Goal: Task Accomplishment & Management: Use online tool/utility

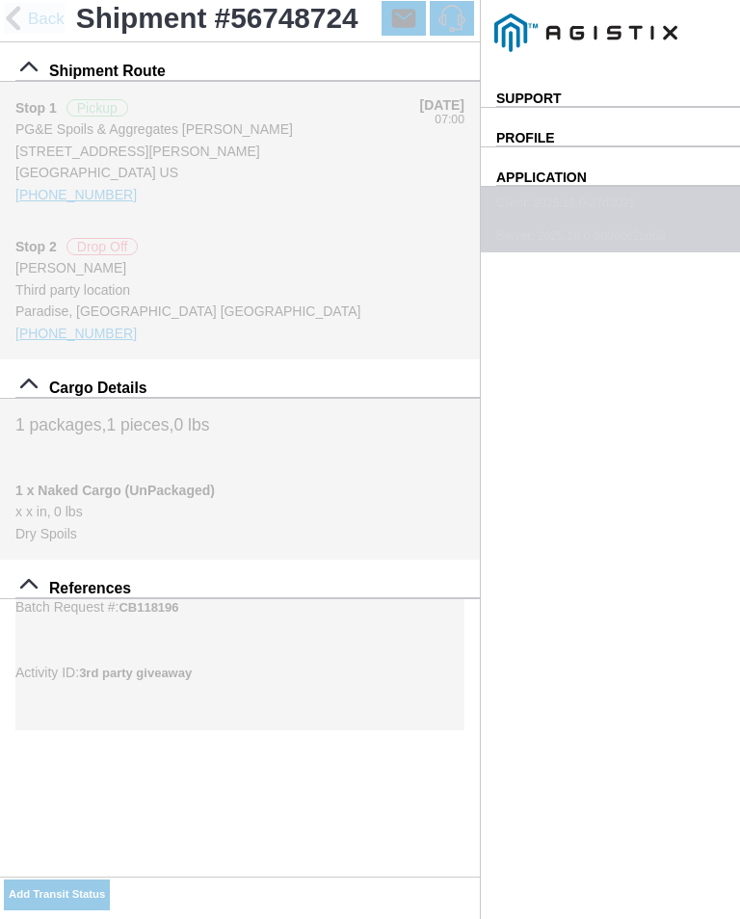
click at [0, 0] on input "08:04" at bounding box center [0, 0] width 0 height 0
type input "08:20"
click at [0, 0] on select "Select Arrive at Drop Off Arrive at Pickup Break Start Break Stop Depart Drop O…" at bounding box center [0, 0] width 0 height 0
select select "ARVPULOC"
click at [0, 0] on div "Location" at bounding box center [0, 0] width 0 height 0
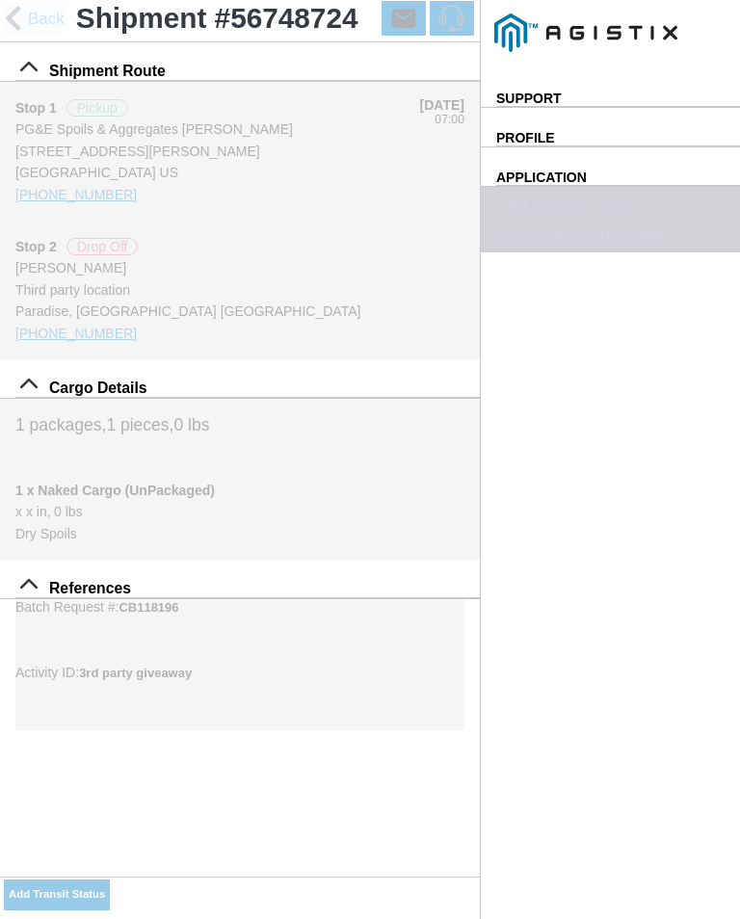
click at [0, 0] on div "Paradise - [PERSON_NAME]" at bounding box center [0, 0] width 0 height 0
click at [0, 0] on button "Apply" at bounding box center [0, 0] width 0 height 0
type input "Paradise"
click at [0, 0] on span "SAVE" at bounding box center [0, 0] width 0 height 0
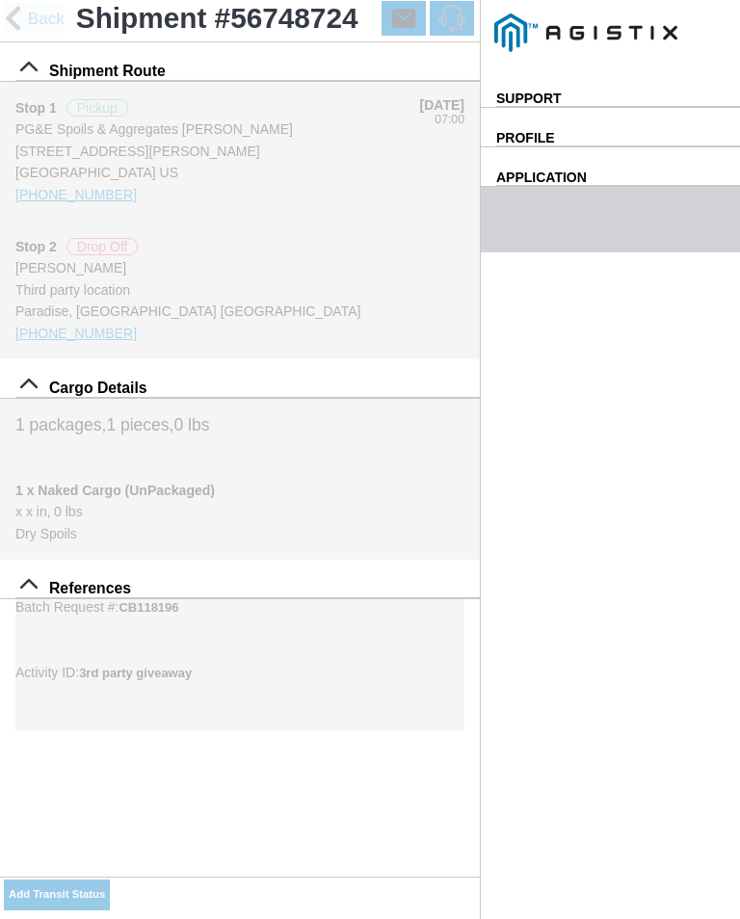
click at [0, 0] on slot "Add Transit Status" at bounding box center [0, 0] width 0 height 0
click at [0, 0] on input "08:04" at bounding box center [0, 0] width 0 height 0
type input "08:25"
click at [0, 0] on select "Select Arrive at Drop Off Arrive at Pickup Break Start Break Stop Depart Drop O…" at bounding box center [0, 0] width 0 height 0
select select "DPTPULOC"
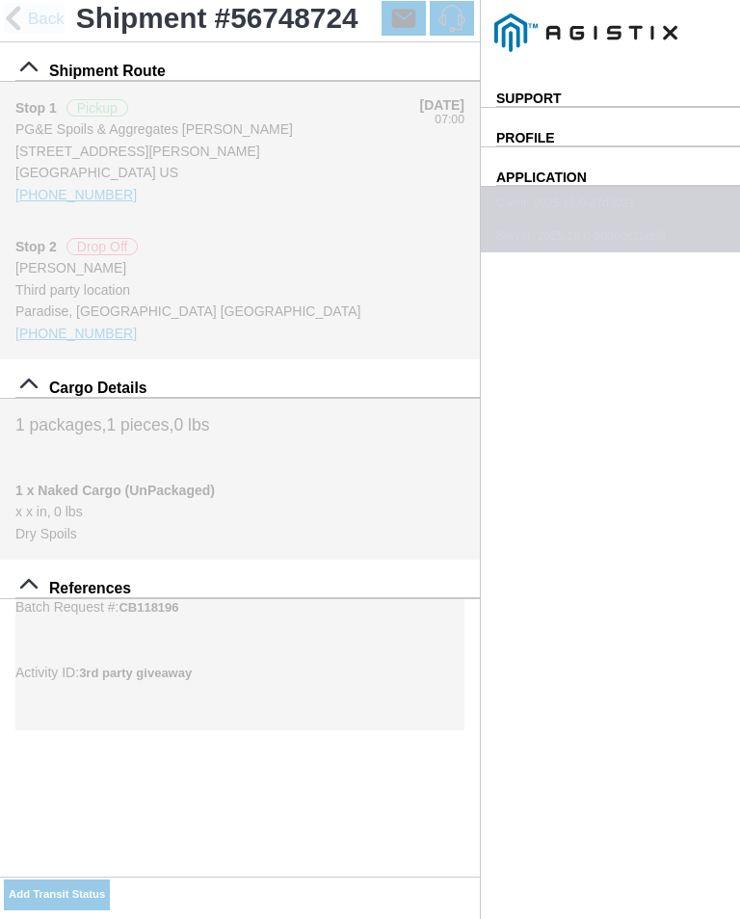
click at [0, 0] on div "Location" at bounding box center [0, 0] width 0 height 0
click at [0, 0] on div "Paradise - [PERSON_NAME]" at bounding box center [0, 0] width 0 height 0
click at [0, 0] on ion-backdrop at bounding box center [0, 0] width 0 height 0
click at [0, 0] on div "Location" at bounding box center [0, 0] width 0 height 0
click at [0, 0] on div "Paradise - [PERSON_NAME]" at bounding box center [0, 0] width 0 height 0
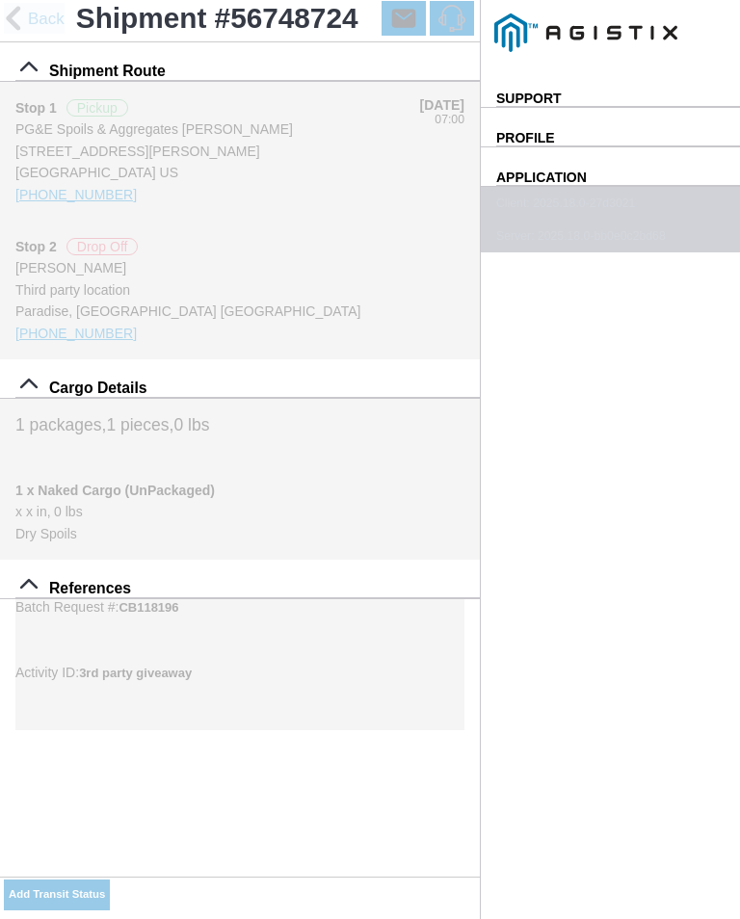
click at [0, 0] on slot "Apply" at bounding box center [0, 0] width 0 height 0
type input "Paradise"
click at [0, 0] on select "Select 1" x 3" Rock 1" x 4" Rock 2" x 4" Rock Asphalt Cold Patch Backfill Spec …" at bounding box center [0, 0] width 0 height 0
select select "708654"
click at [0, 0] on span "SAVE" at bounding box center [0, 0] width 0 height 0
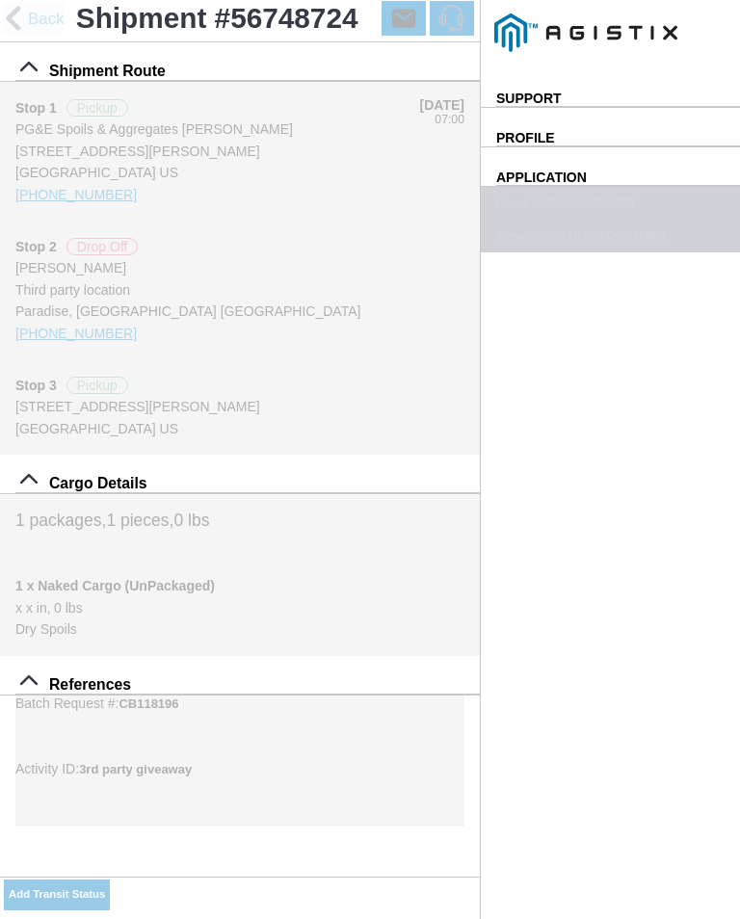
click at [0, 0] on slot "Add Transit Status" at bounding box center [0, 0] width 0 height 0
click at [0, 0] on input "08:24" at bounding box center [0, 0] width 0 height 0
type input "08:45"
click at [0, 0] on select "Select Arrive at Drop Off Arrive at Pickup Break Start Break Stop Depart Drop O…" at bounding box center [0, 0] width 0 height 0
select select "ARVPULOC"
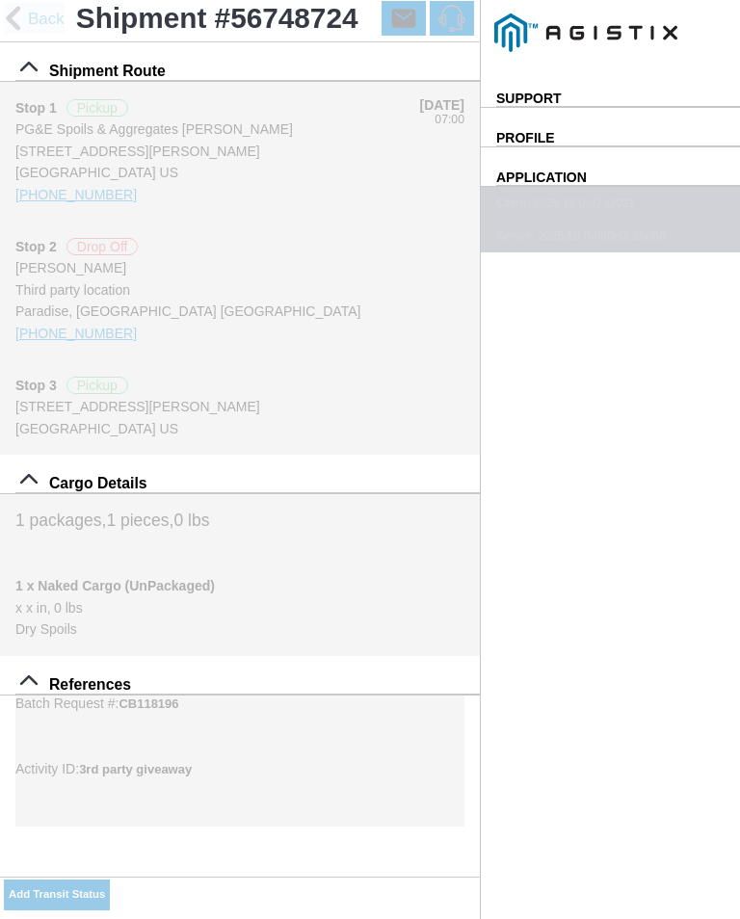
click at [0, 0] on div "Location" at bounding box center [0, 0] width 0 height 0
click at [0, 0] on div "Paradise - [PERSON_NAME]" at bounding box center [0, 0] width 0 height 0
click at [0, 0] on ion-buttons "Apply" at bounding box center [0, 0] width 0 height 0
click at [0, 0] on button "Apply" at bounding box center [0, 0] width 0 height 0
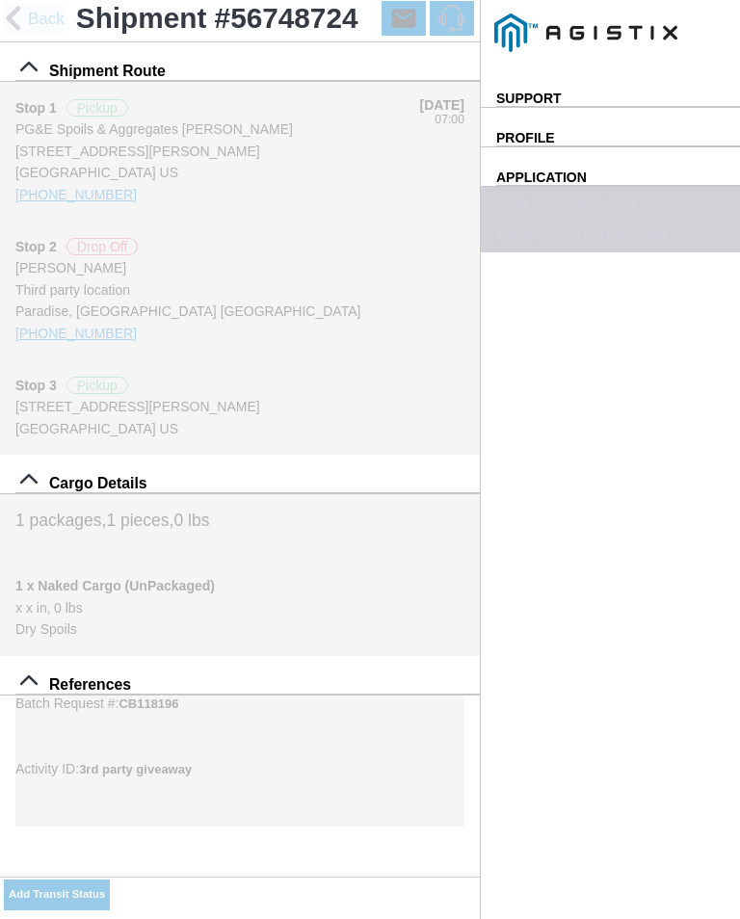
type input "Paradise"
click at [0, 0] on span "SAVE" at bounding box center [0, 0] width 0 height 0
click at [110, 883] on button "Add Transit Status" at bounding box center [57, 895] width 106 height 31
click at [0, 0] on input "08:25" at bounding box center [0, 0] width 0 height 0
type input "08:50"
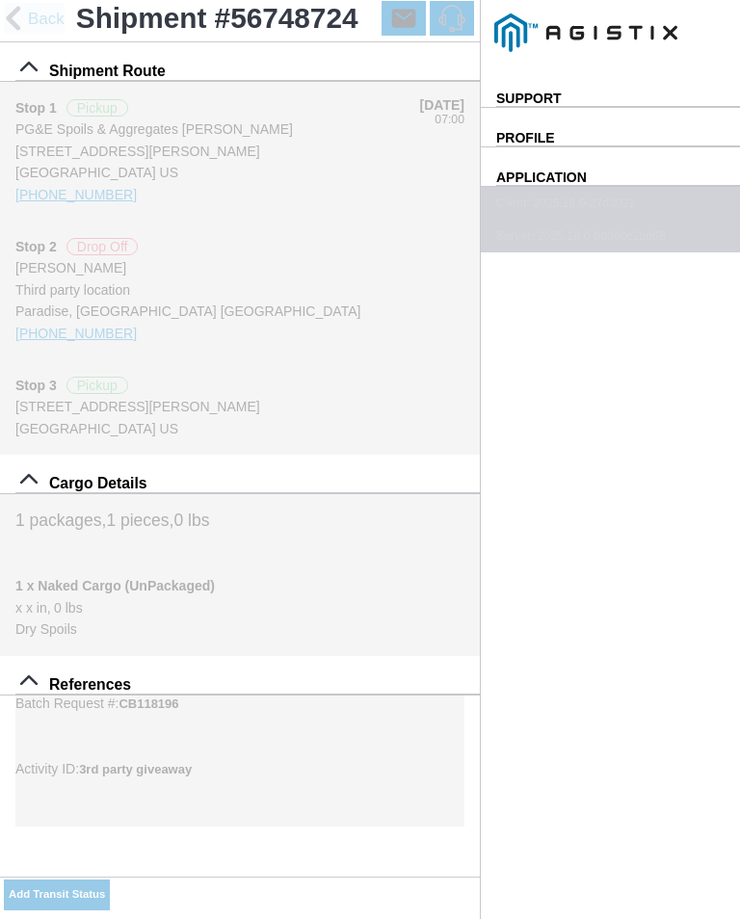
click at [0, 0] on select "Select Arrive at Drop Off Arrive at Pickup Break Start Break Stop Depart Drop O…" at bounding box center [0, 0] width 0 height 0
select select "DPTPULOC"
click at [0, 0] on div "Location" at bounding box center [0, 0] width 0 height 0
click at [0, 0] on div "Paradise - [PERSON_NAME]" at bounding box center [0, 0] width 0 height 0
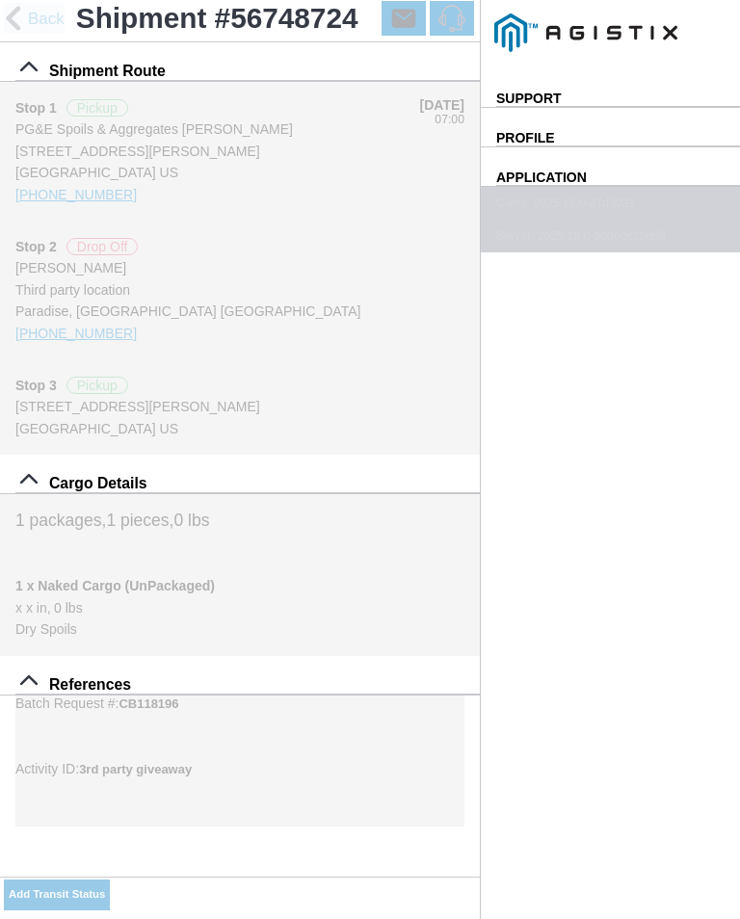
click at [0, 0] on slot "Apply" at bounding box center [0, 0] width 0 height 0
type input "Paradise"
click at [0, 0] on input "Add Photo" at bounding box center [0, 0] width 0 height 0
click at [0, 0] on select "Select 1" x 3" Rock 1" x 4" Rock 2" x 4" Rock Asphalt Cold Patch Backfill Spec …" at bounding box center [0, 0] width 0 height 0
select select "708654"
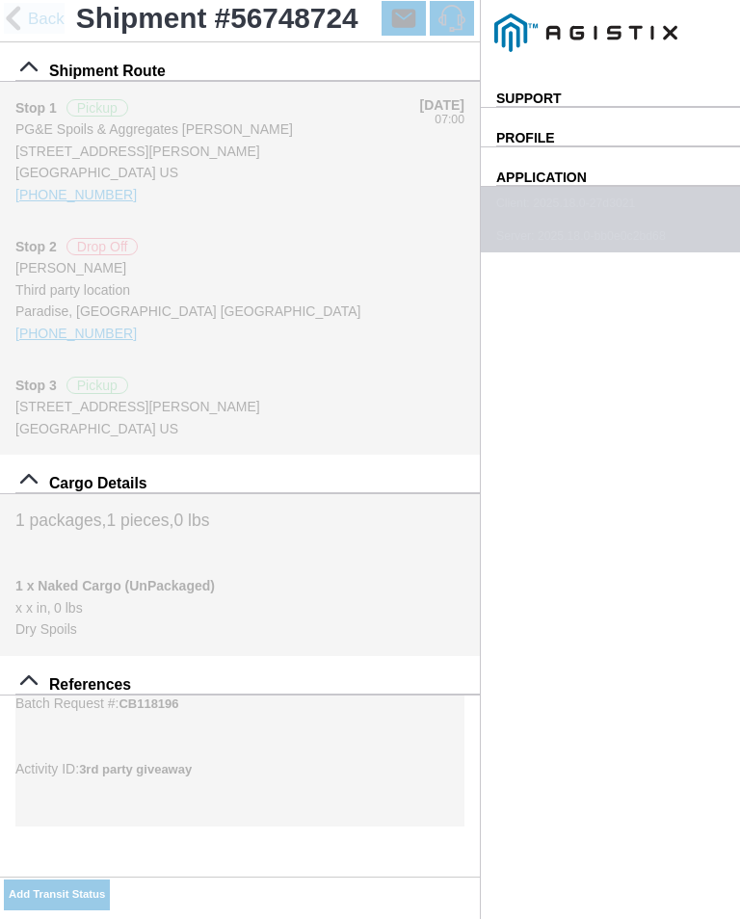
click at [0, 0] on button "SAVE" at bounding box center [0, 0] width 0 height 0
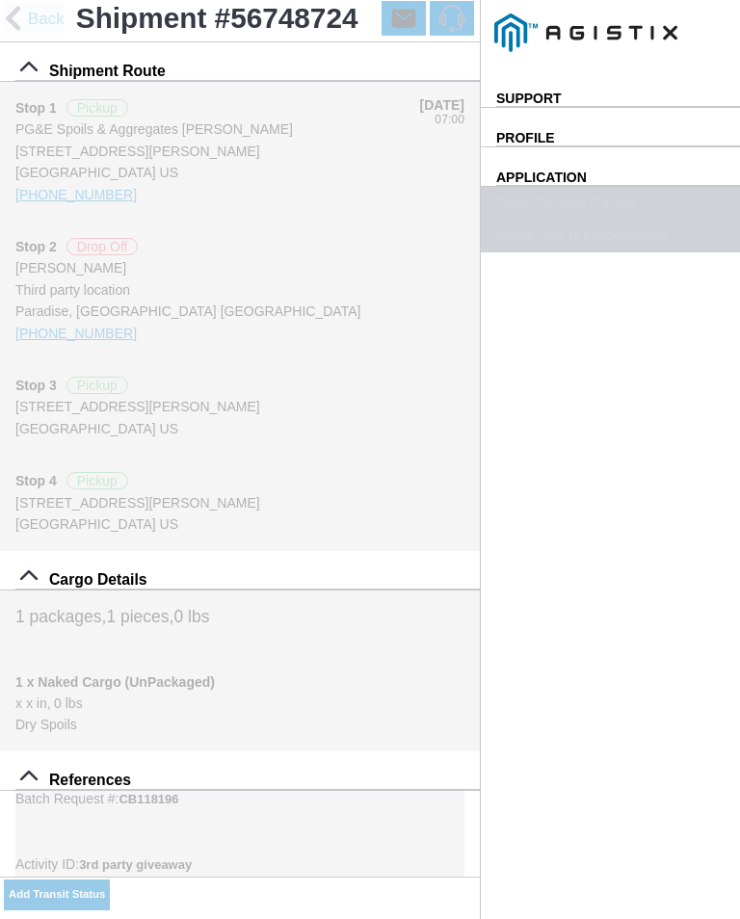
click at [110, 881] on ion-buttons "Add Transit Status" at bounding box center [57, 895] width 106 height 37
click at [385, 790] on div "References" at bounding box center [247, 771] width 464 height 39
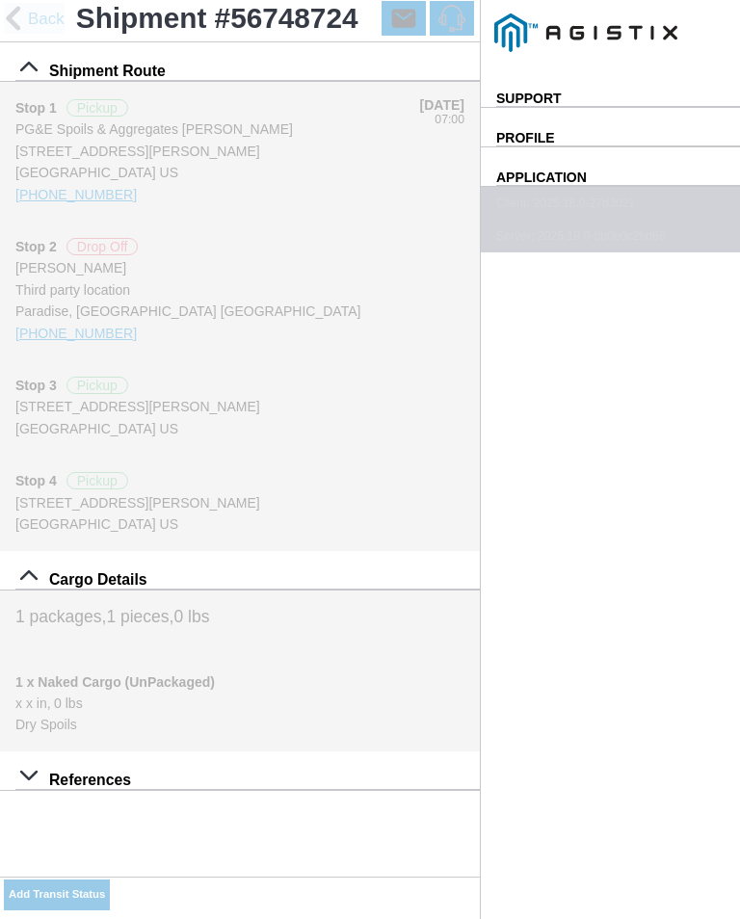
click at [0, 0] on slot "Add Transit Status" at bounding box center [0, 0] width 0 height 0
click at [0, 0] on input "08:30" at bounding box center [0, 0] width 0 height 0
type input "09:05"
click at [0, 0] on select "Select Arrive at Drop Off Arrive at Pickup Break Start Break Stop Depart Drop O…" at bounding box center [0, 0] width 0 height 0
select select "ARVPULOC"
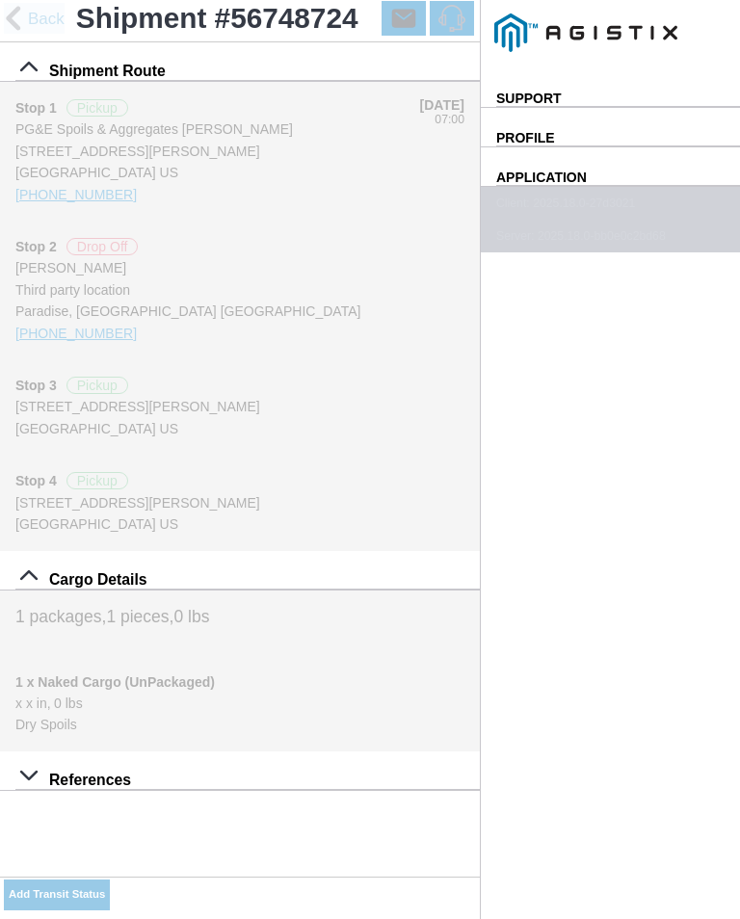
click at [0, 0] on div "Location" at bounding box center [0, 0] width 0 height 0
click at [0, 0] on div "Paradise - [PERSON_NAME]" at bounding box center [0, 0] width 0 height 0
click at [0, 0] on button "Apply" at bounding box center [0, 0] width 0 height 0
type input "Paradise"
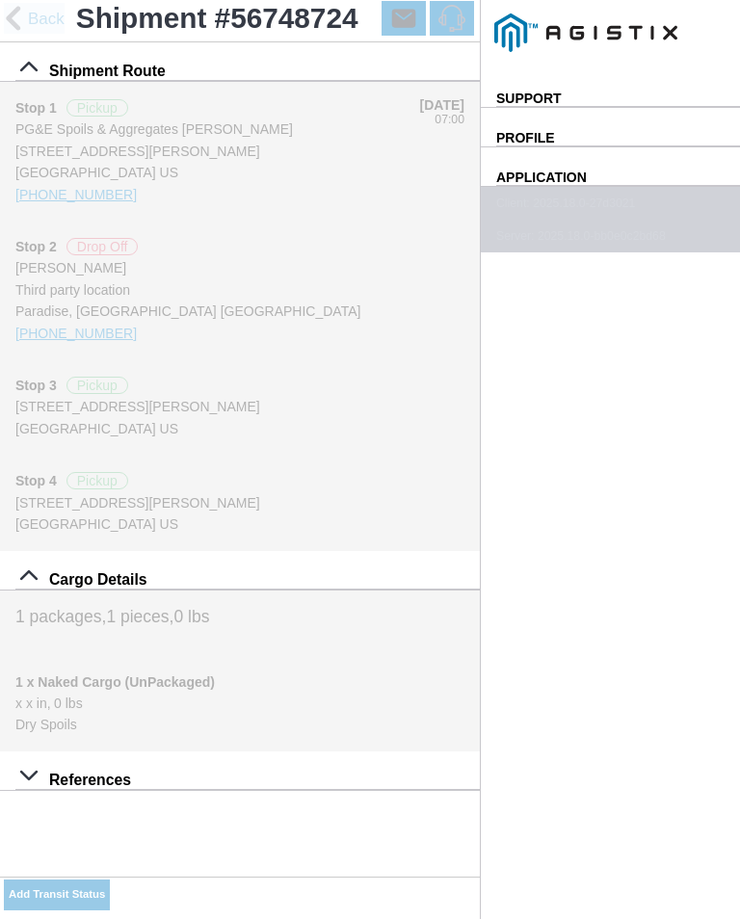
click at [0, 0] on span "SAVE" at bounding box center [0, 0] width 0 height 0
click at [0, 0] on slot "Add Transit Status" at bounding box center [0, 0] width 0 height 0
click at [0, 0] on input "08:31" at bounding box center [0, 0] width 0 height 0
type input "09:10"
click at [0, 0] on select "Select Arrive at Drop Off Arrive at Pickup Break Start Break Stop Depart Drop O…" at bounding box center [0, 0] width 0 height 0
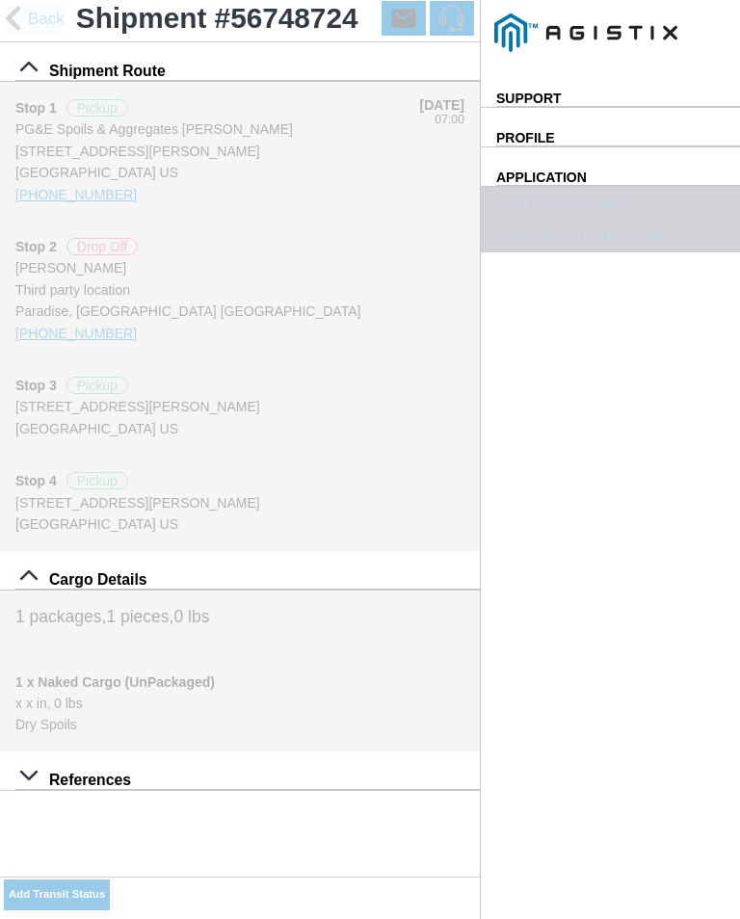
select select "DPTPULOC"
click at [0, 0] on div "Location" at bounding box center [0, 0] width 0 height 0
click at [0, 0] on div "Paradise - [PERSON_NAME]" at bounding box center [0, 0] width 0 height 0
click at [0, 0] on slot "Apply" at bounding box center [0, 0] width 0 height 0
type input "Paradise"
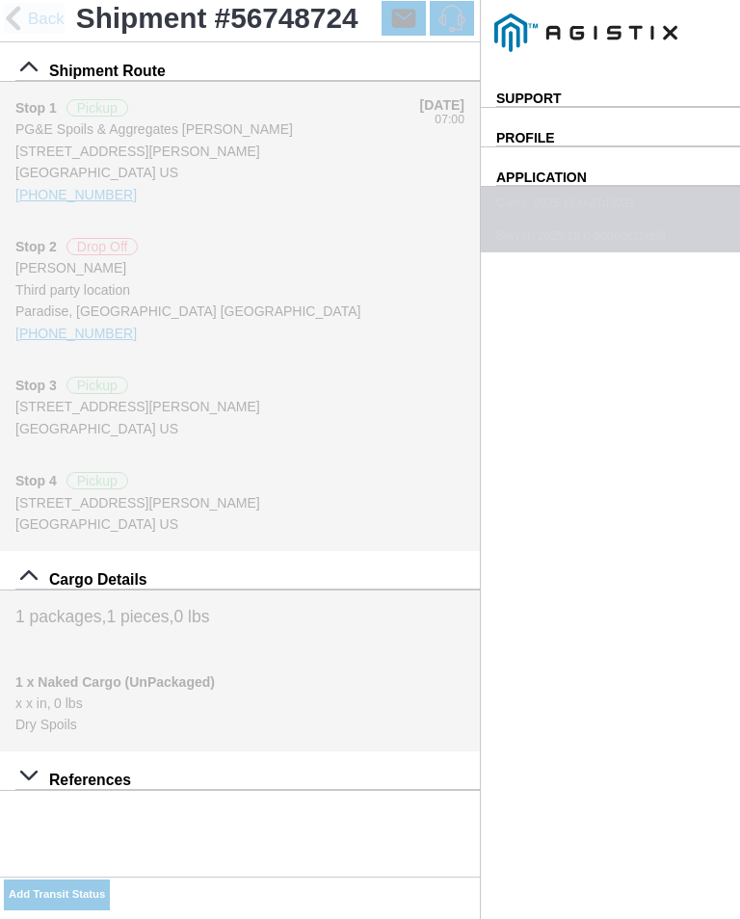
click at [0, 0] on select "Select 1" x 3" Rock 1" x 4" Rock 2" x 4" Rock Asphalt Cold Patch Backfill Spec …" at bounding box center [0, 0] width 0 height 0
select select "708654"
click at [0, 0] on span "SAVE" at bounding box center [0, 0] width 0 height 0
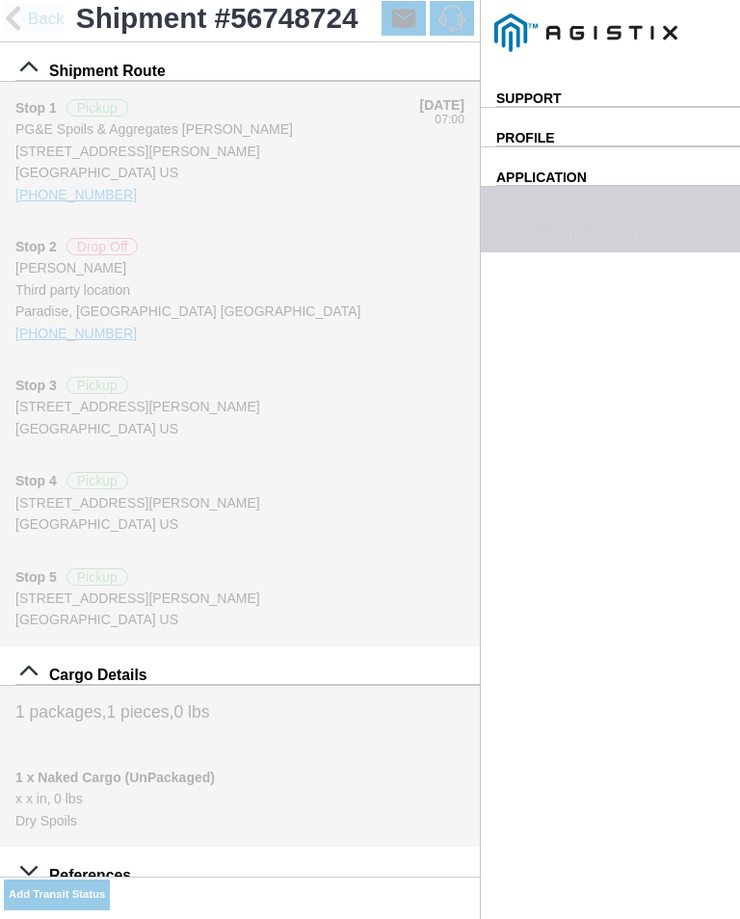
click at [409, 879] on div "Add Transit Status" at bounding box center [240, 898] width 480 height 42
click at [0, 0] on slot "Add Transit Status" at bounding box center [0, 0] width 0 height 0
click at [0, 0] on input "08:56" at bounding box center [0, 0] width 0 height 0
type input "09:35"
click at [0, 0] on select "Select Arrive at Drop Off Arrive at Pickup Break Start Break Stop Depart Drop O…" at bounding box center [0, 0] width 0 height 0
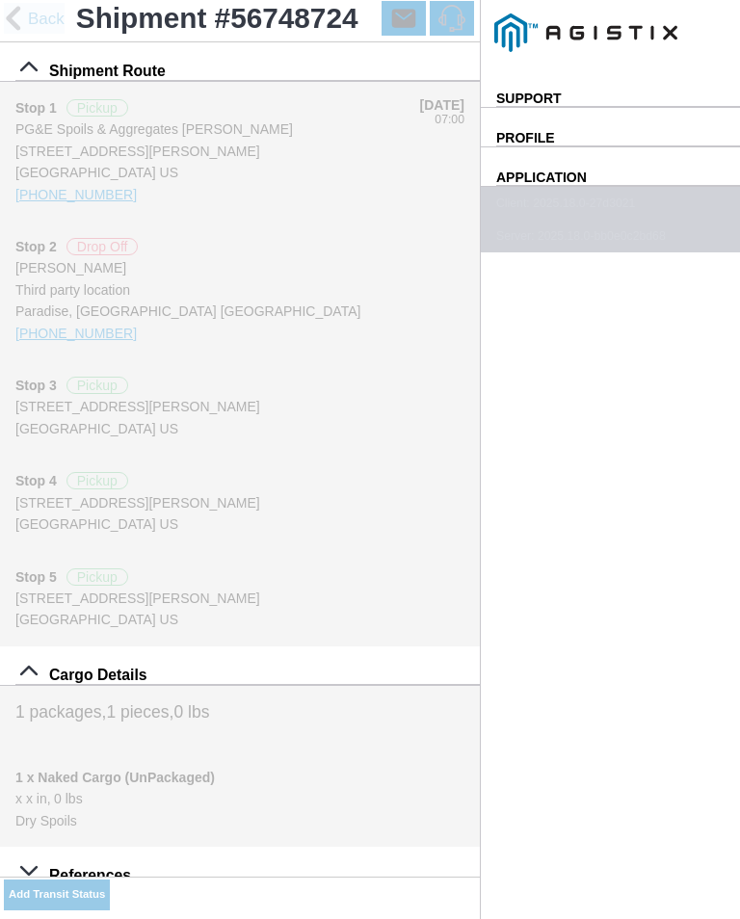
select select "ARVPULOC"
click at [0, 0] on div "Location" at bounding box center [0, 0] width 0 height 0
click at [0, 0] on div "Paradise - [PERSON_NAME]" at bounding box center [0, 0] width 0 height 0
click at [0, 0] on slot "Apply" at bounding box center [0, 0] width 0 height 0
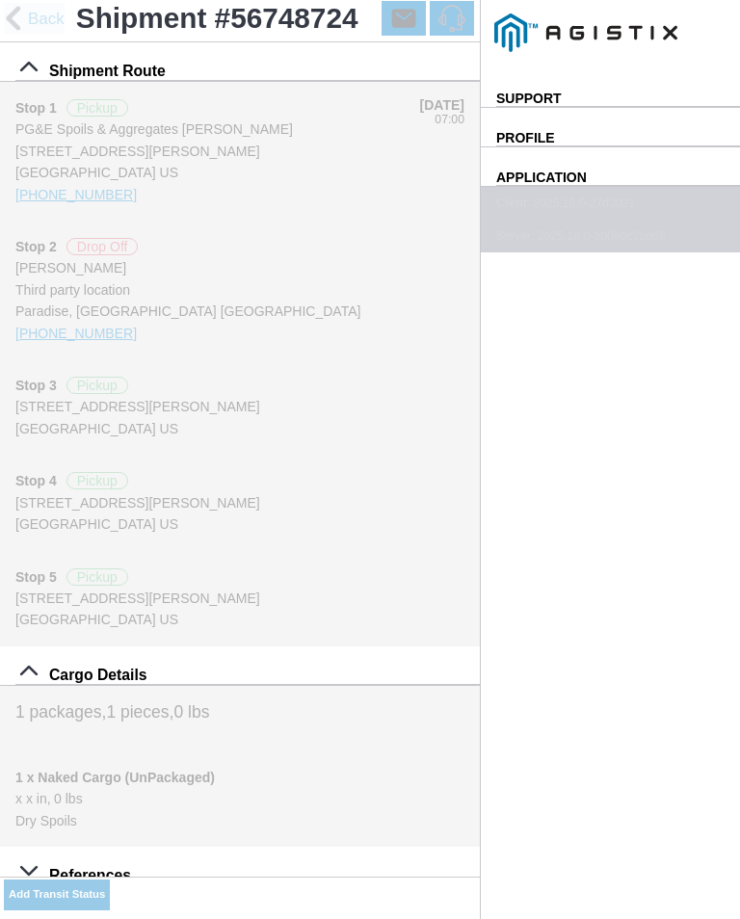
type input "Paradise"
click at [0, 0] on span "SAVE" at bounding box center [0, 0] width 0 height 0
click at [0, 0] on slot "Add Transit Status" at bounding box center [0, 0] width 0 height 0
click at [0, 0] on input "08:56" at bounding box center [0, 0] width 0 height 0
type input "09:40"
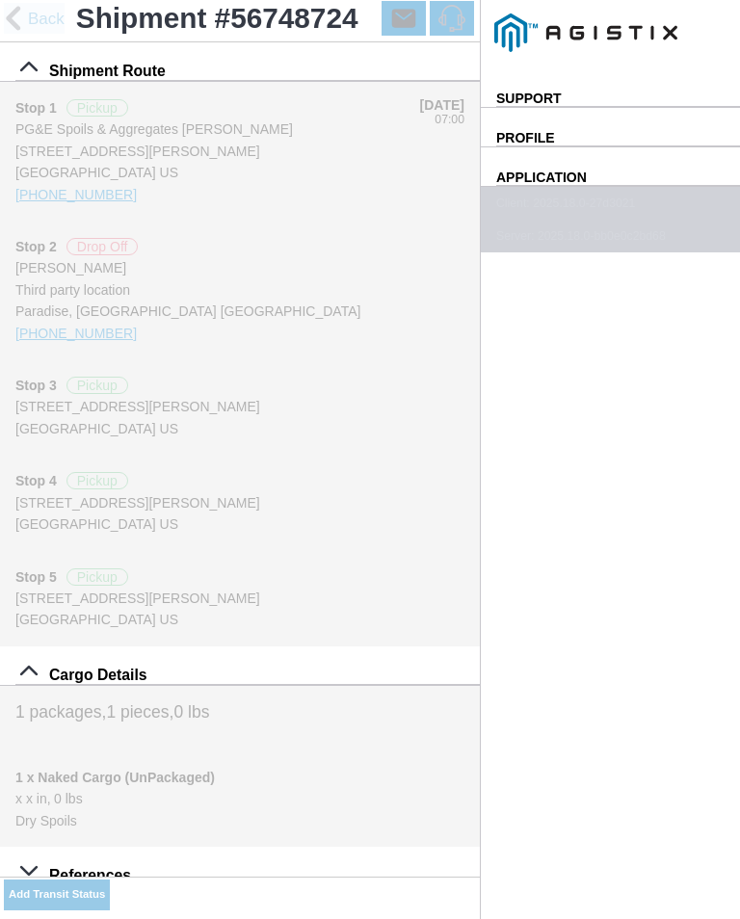
click at [0, 0] on select "Select Arrive at Drop Off Arrive at Pickup Break Start Break Stop Depart Drop O…" at bounding box center [0, 0] width 0 height 0
select select "DPTPULOC"
click at [0, 0] on div "Location" at bounding box center [0, 0] width 0 height 0
click at [0, 0] on div "Paradise - [PERSON_NAME]" at bounding box center [0, 0] width 0 height 0
click at [0, 0] on slot "Apply" at bounding box center [0, 0] width 0 height 0
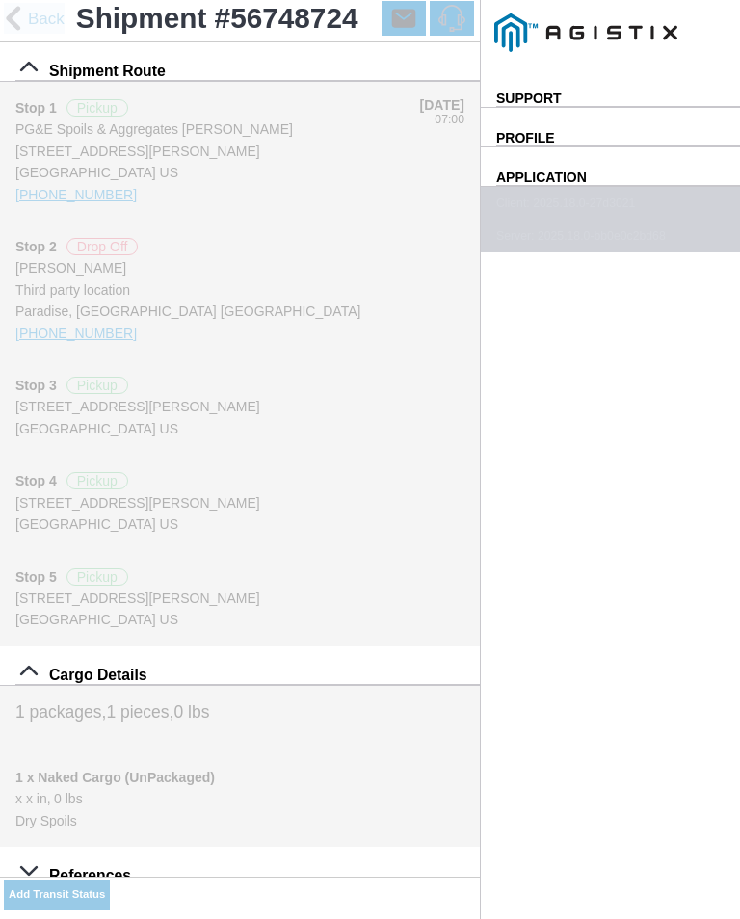
type input "Paradise"
click at [0, 0] on select "Select 1" x 3" Rock 1" x 4" Rock 2" x 4" Rock Asphalt Cold Patch Backfill Spec …" at bounding box center [0, 0] width 0 height 0
select select "708654"
click at [0, 0] on button "SAVE" at bounding box center [0, 0] width 0 height 0
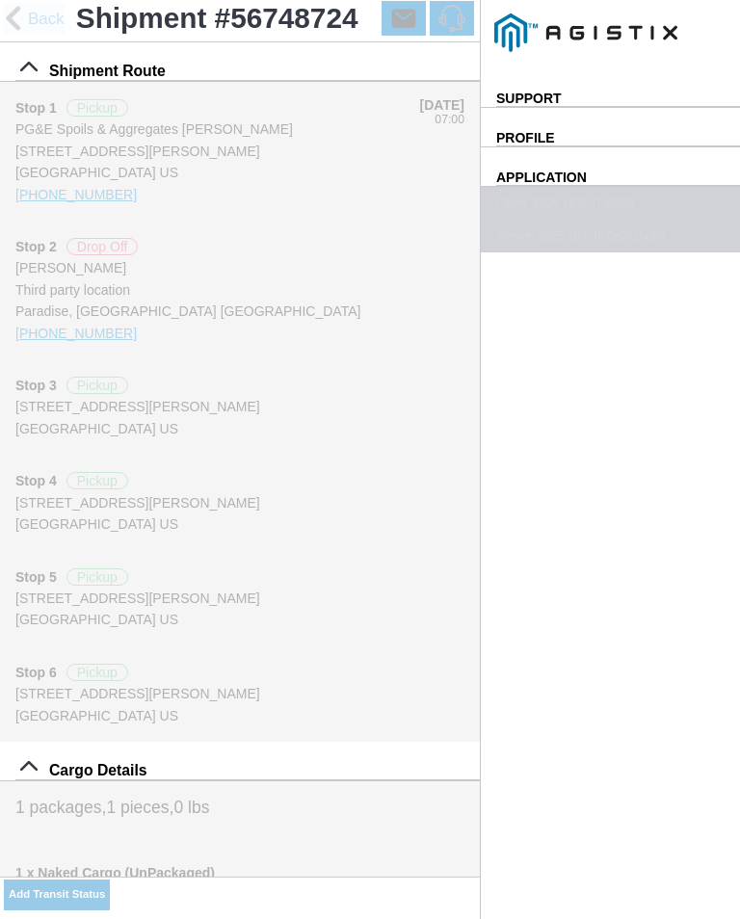
click at [110, 883] on button "Add Transit Status" at bounding box center [57, 895] width 106 height 31
click at [0, 0] on input "09:20" at bounding box center [0, 0] width 0 height 0
type input "10:05"
click at [0, 0] on select "Select Arrive at Drop Off Arrive at Pickup Break Start Break Stop Depart Drop O…" at bounding box center [0, 0] width 0 height 0
select select "ARVPULOC"
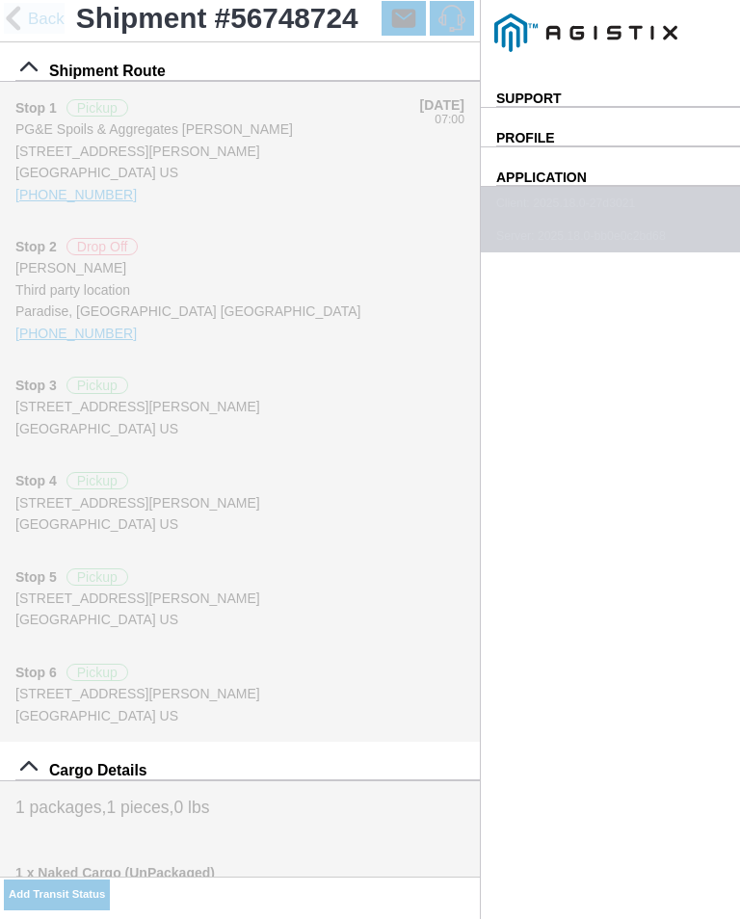
click at [0, 0] on div "Location" at bounding box center [0, 0] width 0 height 0
click at [0, 0] on div "Paradise - [PERSON_NAME]" at bounding box center [0, 0] width 0 height 0
click at [0, 0] on slot "Apply" at bounding box center [0, 0] width 0 height 0
type input "Paradise"
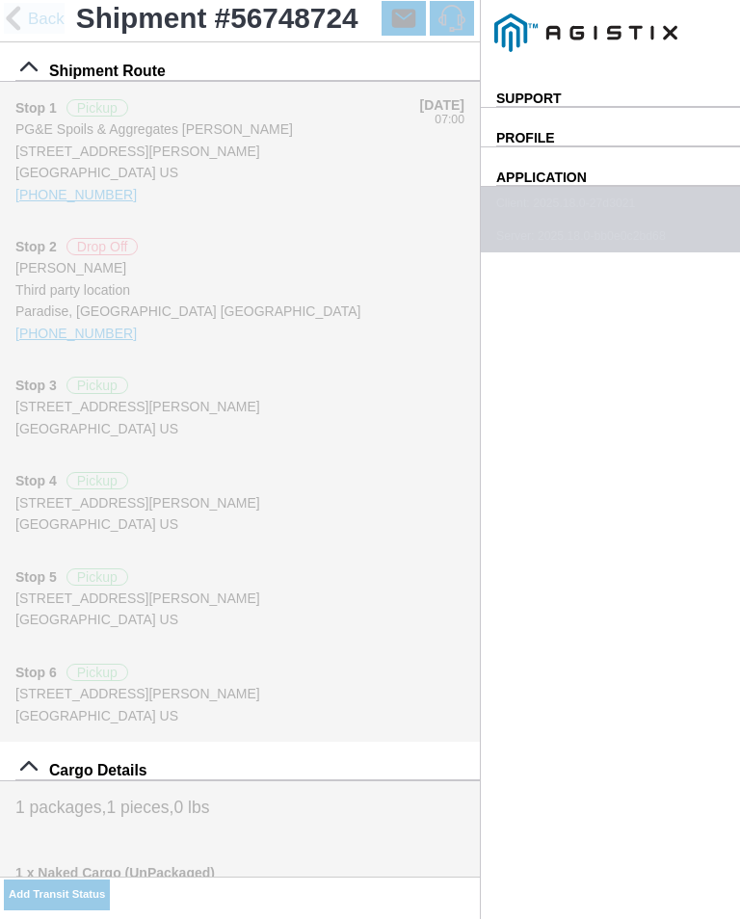
click at [0, 0] on span "SAVE" at bounding box center [0, 0] width 0 height 0
click at [0, 0] on slot "Add Transit Status" at bounding box center [0, 0] width 0 height 0
click at [0, 0] on input "09:21" at bounding box center [0, 0] width 0 height 0
type input "10:10"
click at [0, 0] on select "Select Arrive at Drop Off Arrive at Pickup Break Start Break Stop Depart Drop O…" at bounding box center [0, 0] width 0 height 0
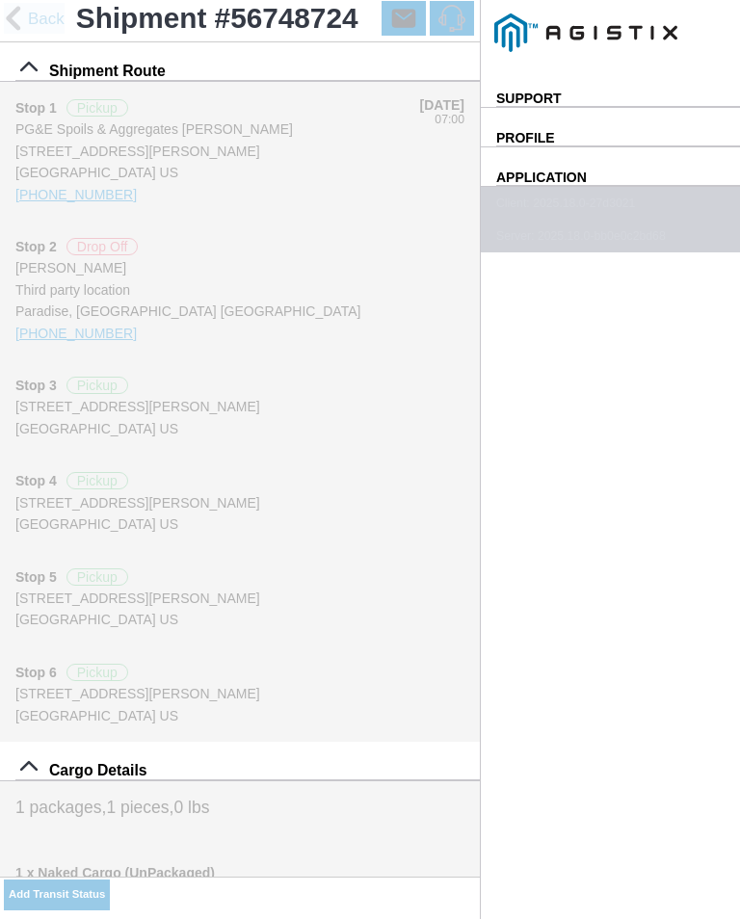
select select "DPTPULOC"
click at [0, 0] on div "Location" at bounding box center [0, 0] width 0 height 0
click at [0, 0] on div "Paradise - [PERSON_NAME]" at bounding box center [0, 0] width 0 height 0
click at [0, 0] on slot "Apply" at bounding box center [0, 0] width 0 height 0
type input "Paradise"
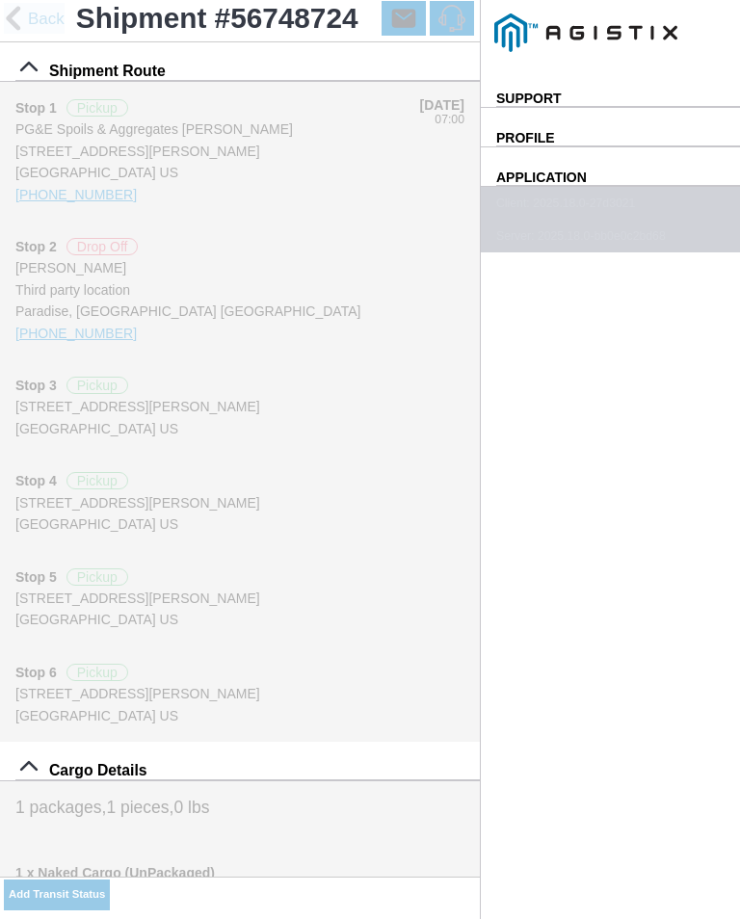
click at [0, 0] on select "Select 1" x 3" Rock 1" x 4" Rock 2" x 4" Rock Asphalt Cold Patch Backfill Spec …" at bounding box center [0, 0] width 0 height 0
select select "708654"
click at [0, 0] on span "SAVE" at bounding box center [0, 0] width 0 height 0
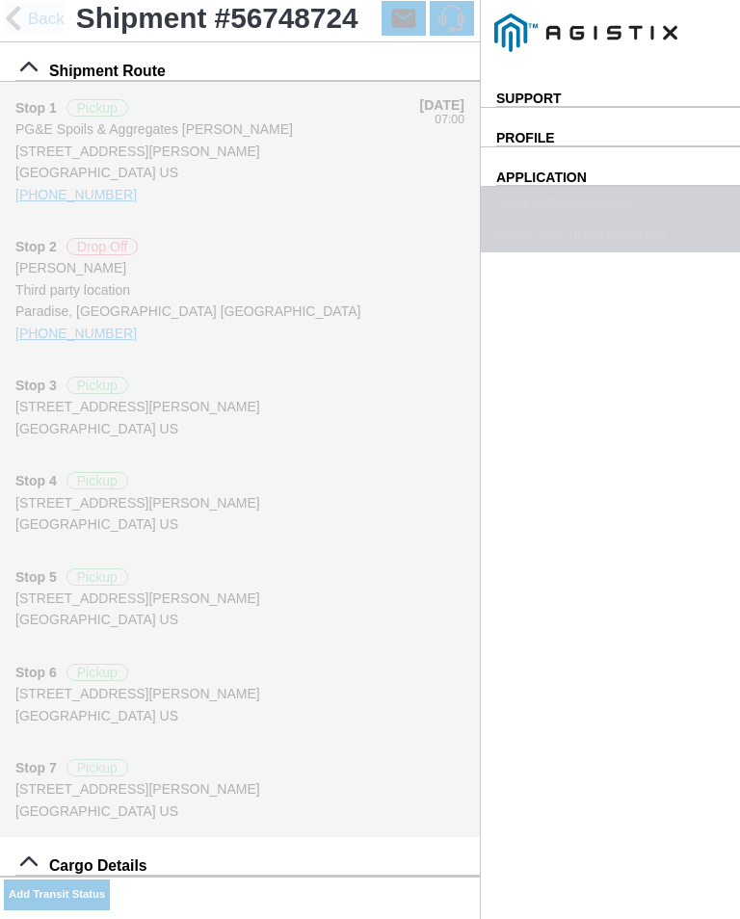
click at [110, 881] on ion-buttons "Add Transit Status" at bounding box center [57, 895] width 106 height 37
click at [0, 0] on slot "Add Transit Status" at bounding box center [0, 0] width 0 height 0
click at [0, 0] on input "09:36" at bounding box center [0, 0] width 0 height 0
